Goal: Transaction & Acquisition: Book appointment/travel/reservation

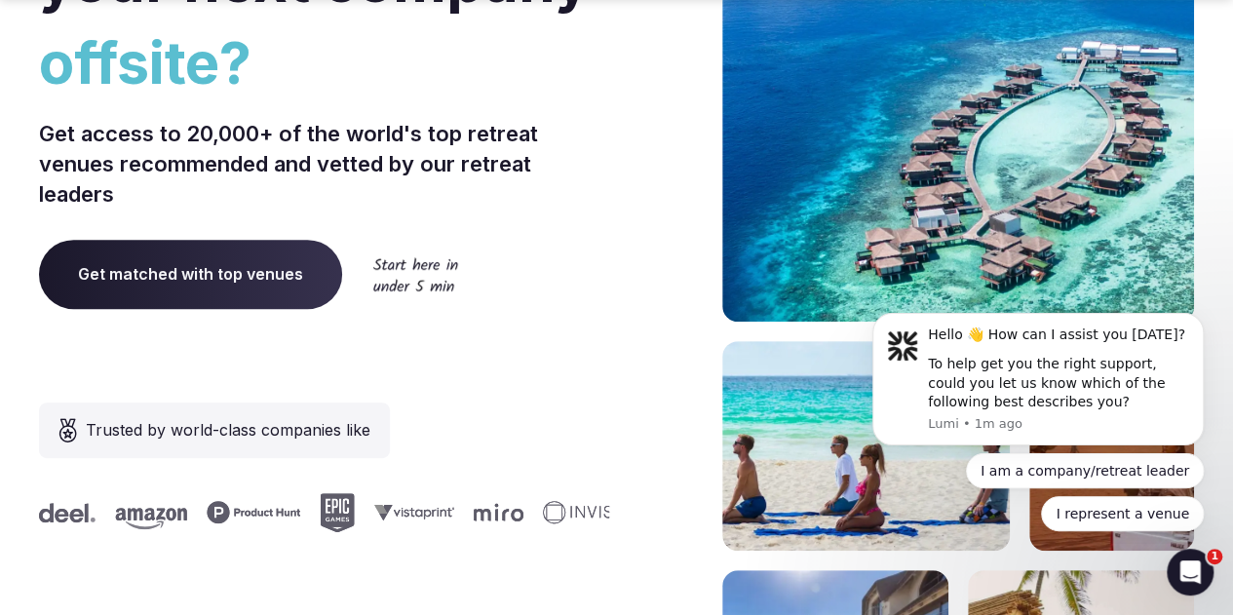
scroll to position [292, 0]
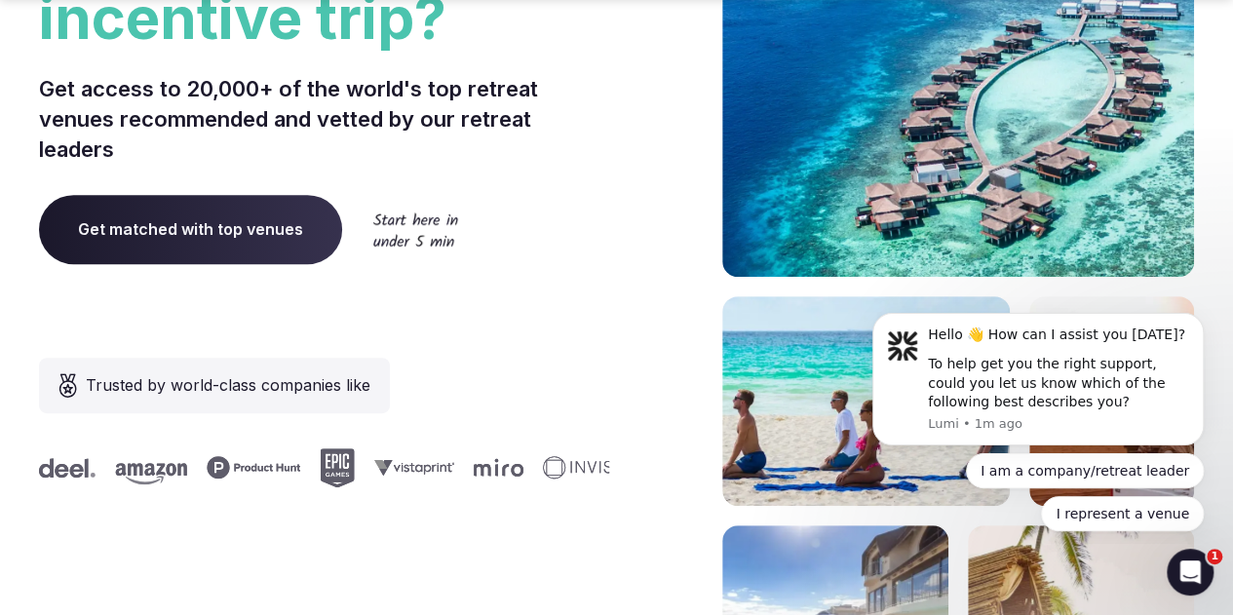
click at [342, 263] on span "Get matched with top venues" at bounding box center [190, 229] width 303 height 68
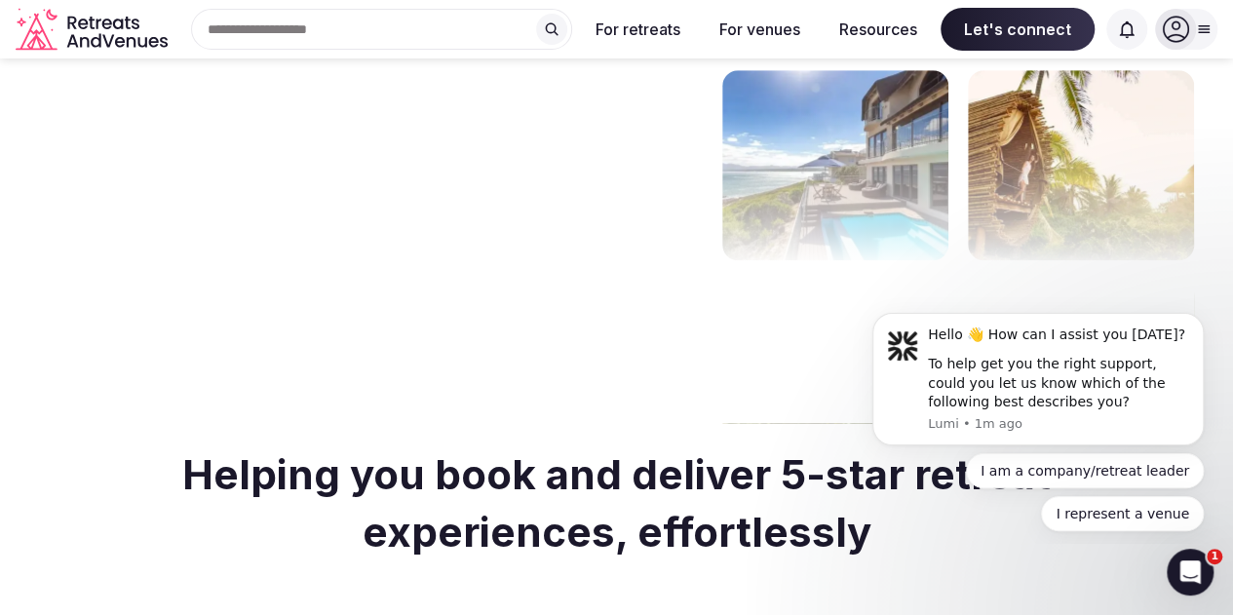
scroll to position [487, 0]
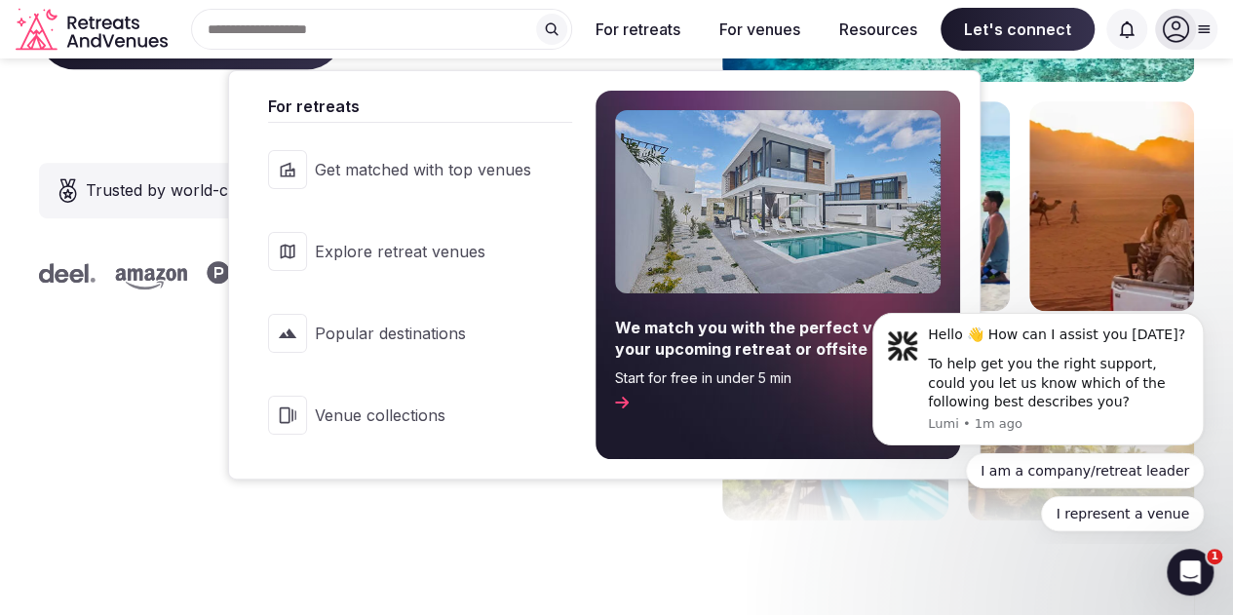
click at [405, 233] on link "Explore retreat venues" at bounding box center [411, 252] width 324 height 78
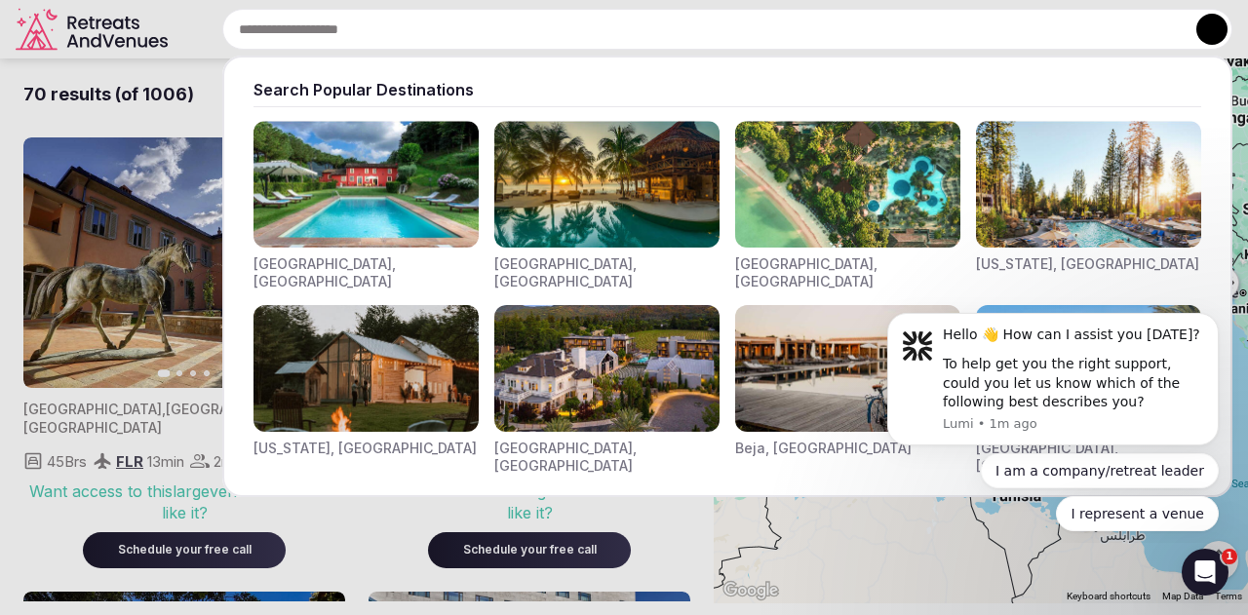
click at [359, 35] on input "text" at bounding box center [727, 29] width 1010 height 41
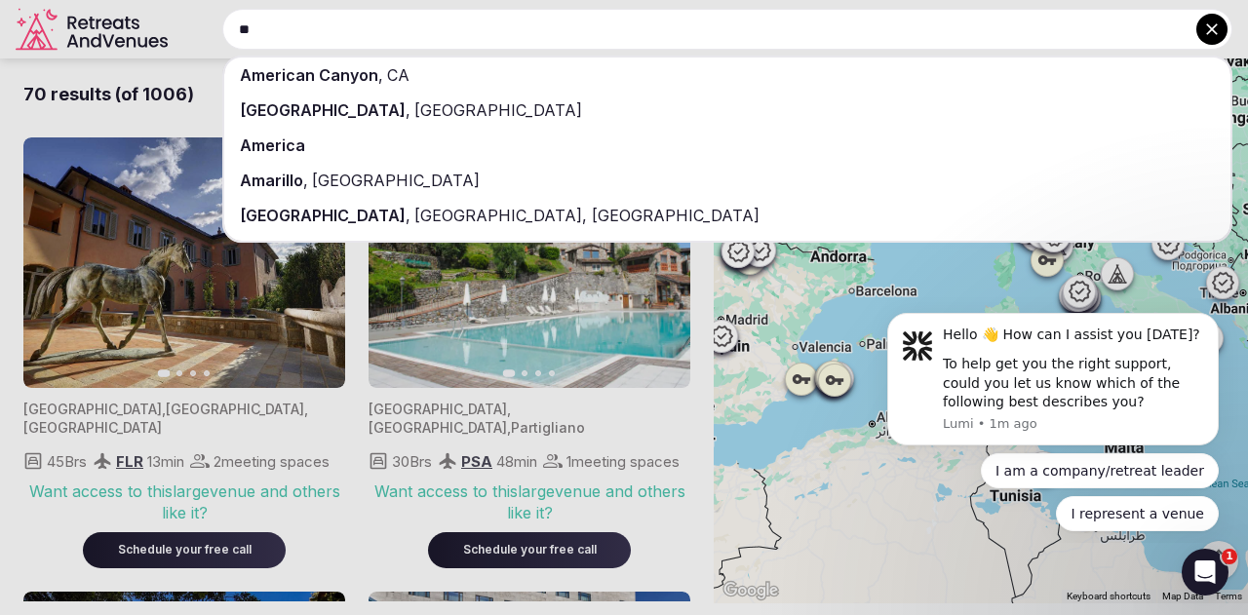
type input "**"
click at [454, 107] on div "[GEOGRAPHIC_DATA] , [GEOGRAPHIC_DATA]" at bounding box center [727, 110] width 1006 height 35
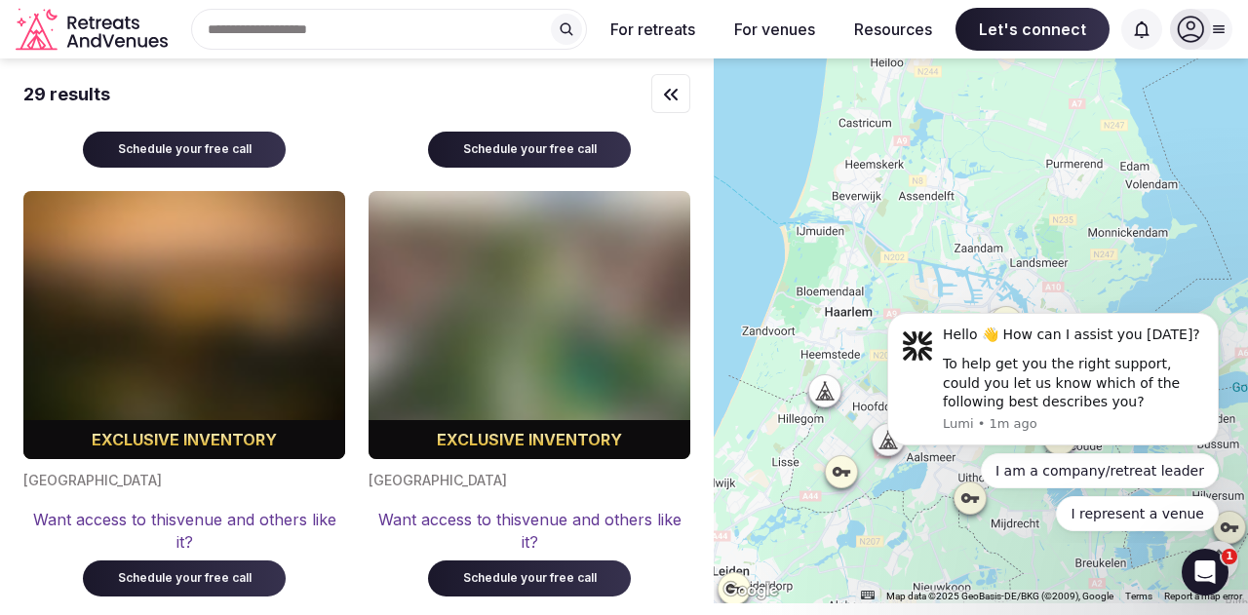
scroll to position [3217, 0]
